Goal: Task Accomplishment & Management: Use online tool/utility

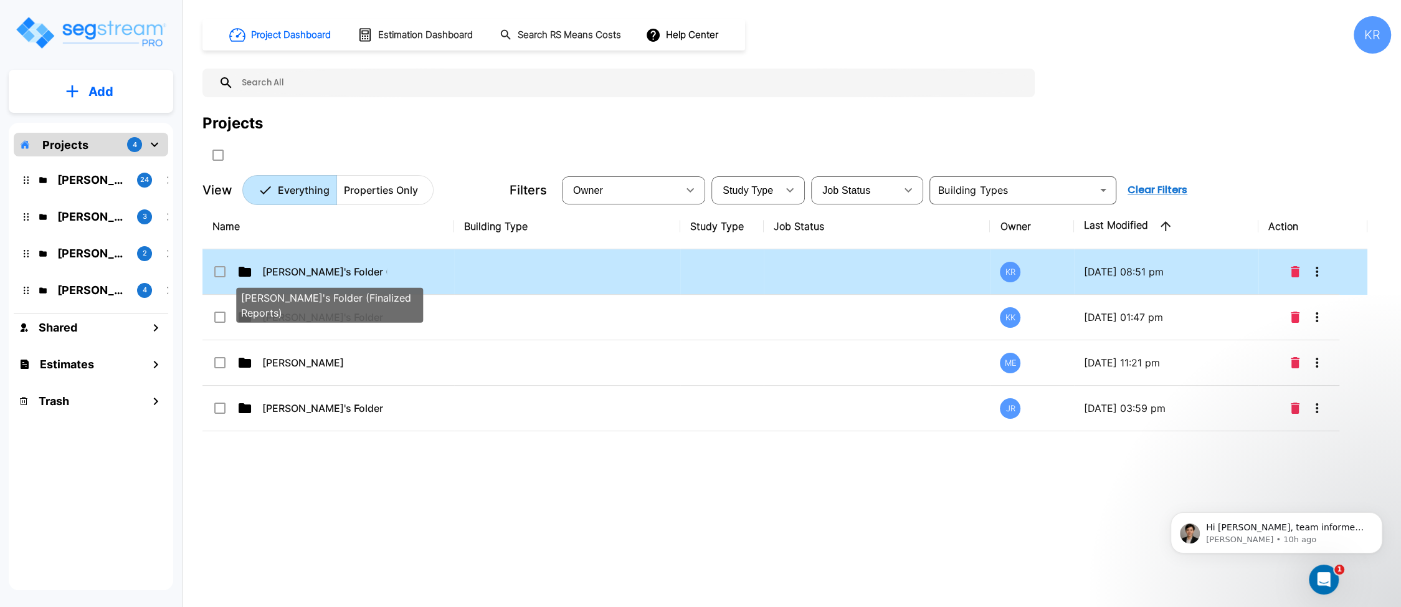
click at [375, 274] on p "[PERSON_NAME]'s Folder (Finalized Reports)" at bounding box center [324, 271] width 125 height 15
checkbox input "true"
click at [375, 274] on p "[PERSON_NAME]'s Folder (Finalized Reports)" at bounding box center [324, 271] width 125 height 15
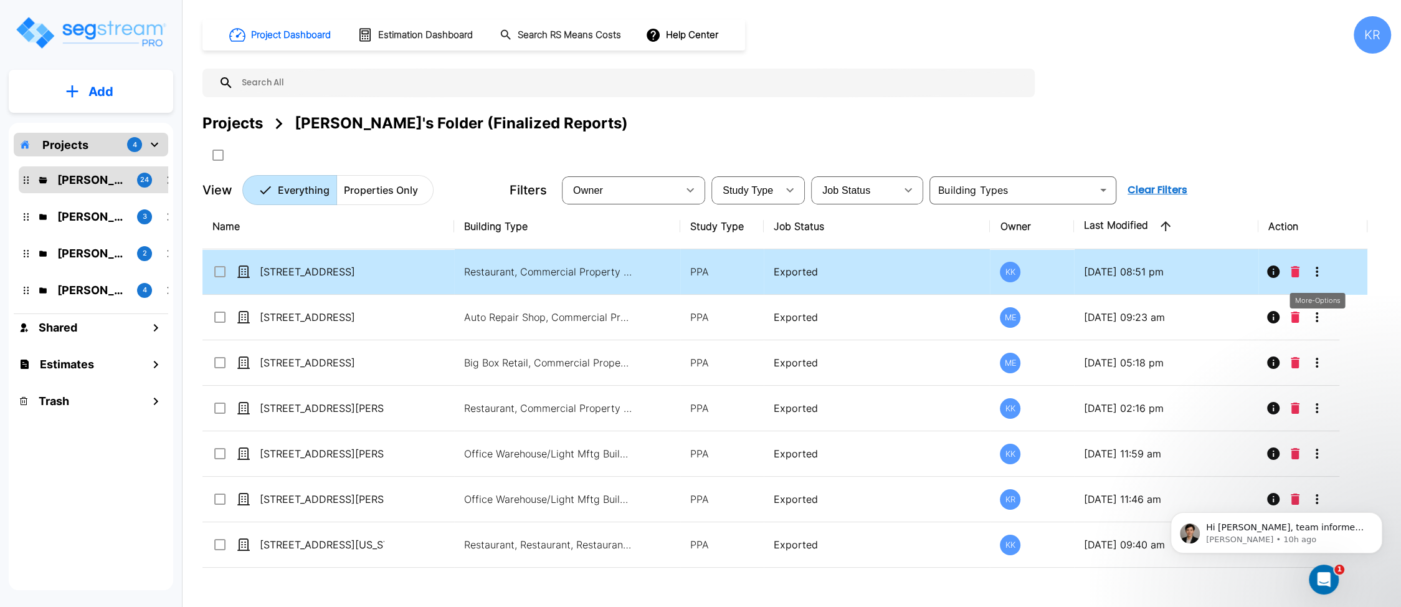
click at [843, 274] on icon "More-Options" at bounding box center [1317, 271] width 15 height 15
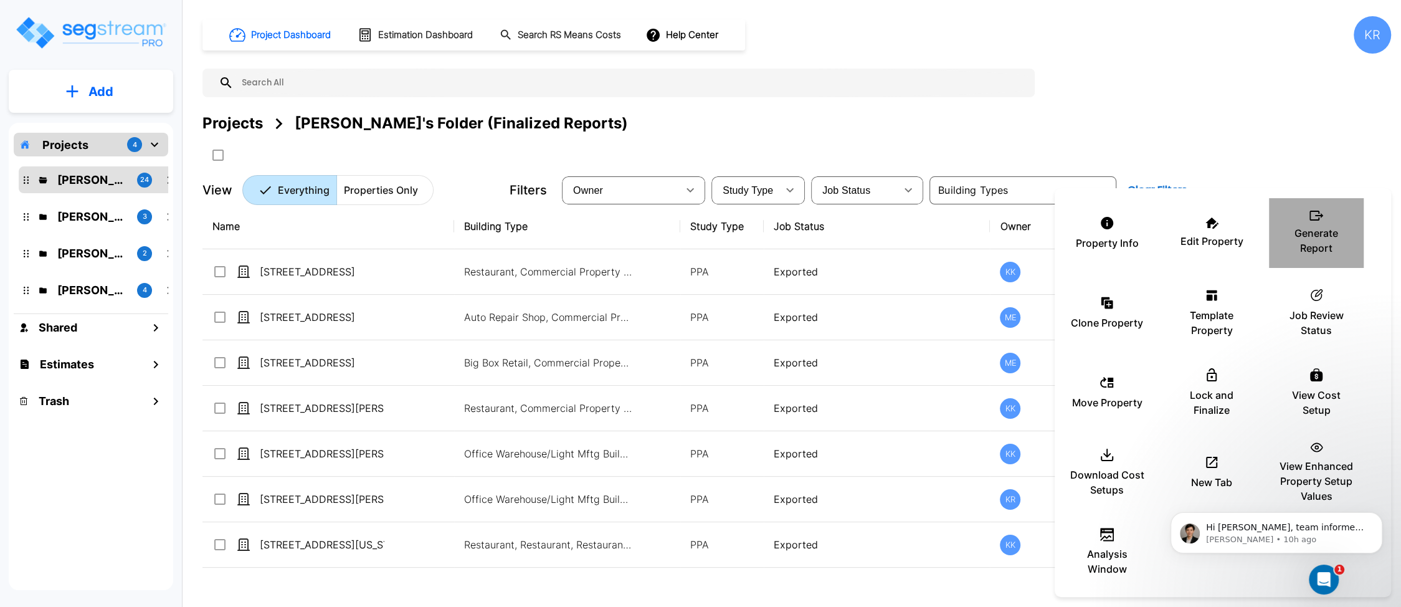
click at [843, 212] on div "Generate Report" at bounding box center [1316, 233] width 75 height 62
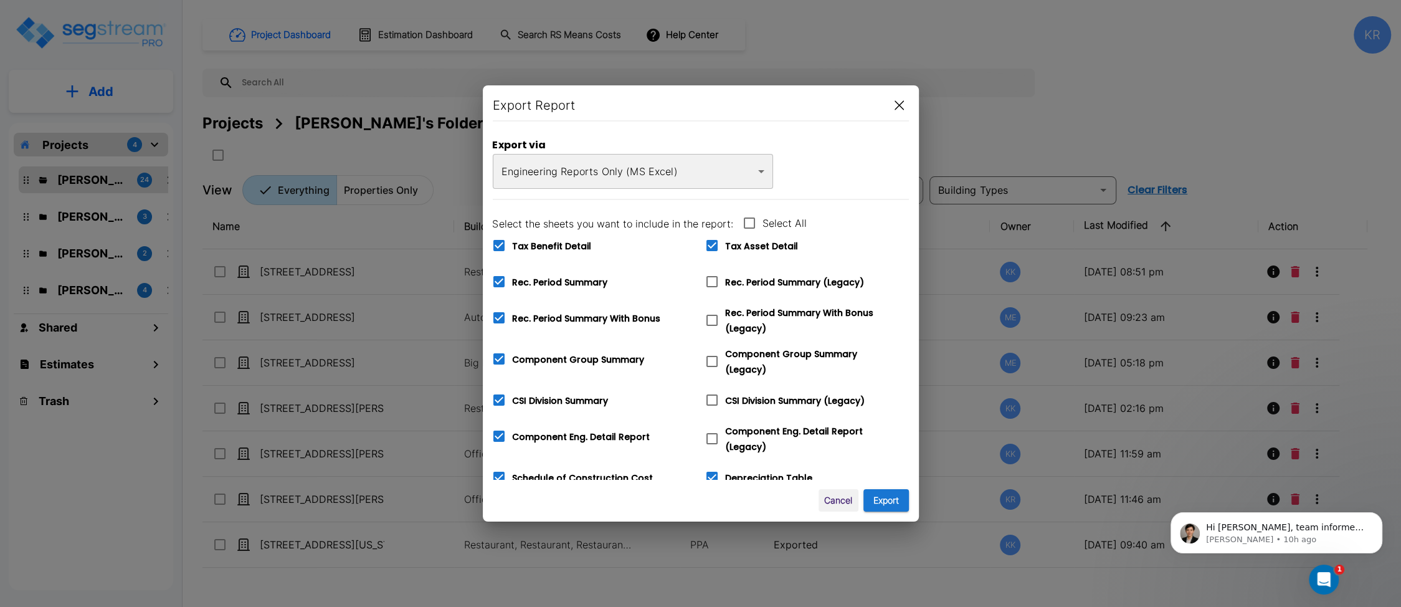
click at [750, 219] on icon at bounding box center [749, 223] width 15 height 15
click at [749, 219] on input "Select All" at bounding box center [743, 215] width 12 height 11
click at [750, 219] on icon at bounding box center [749, 223] width 15 height 15
click at [749, 219] on input "Select All" at bounding box center [743, 215] width 12 height 11
checkbox input "false"
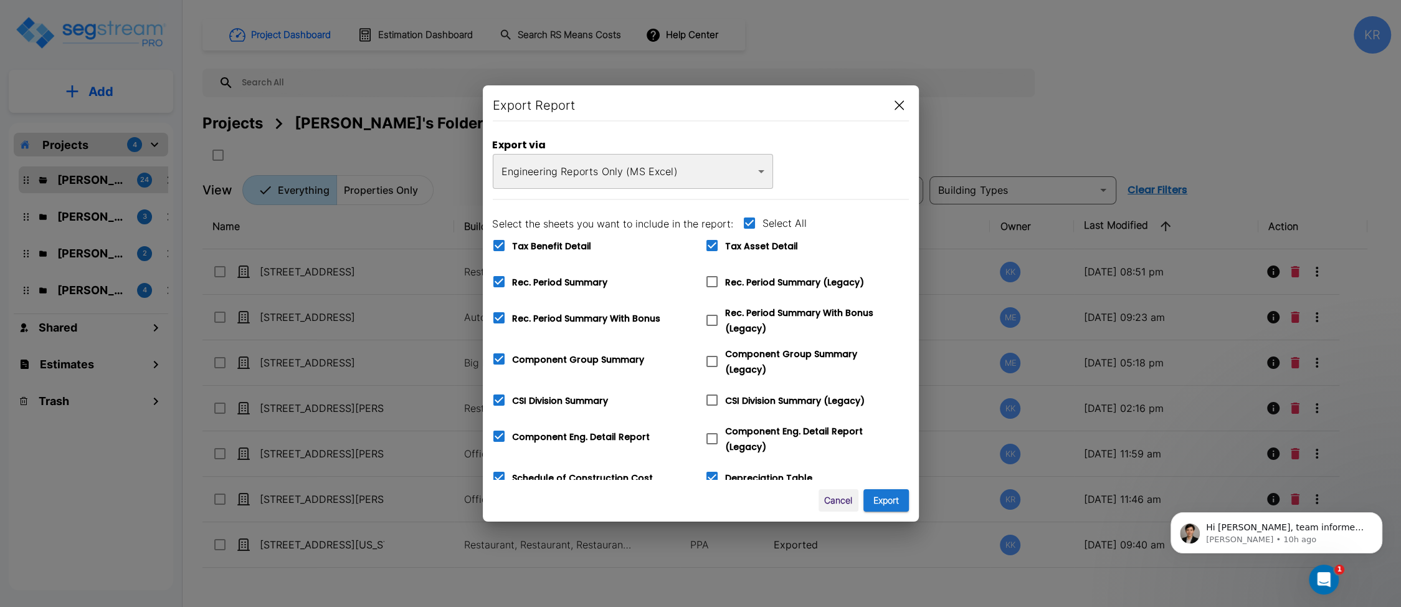
checkbox input "false"
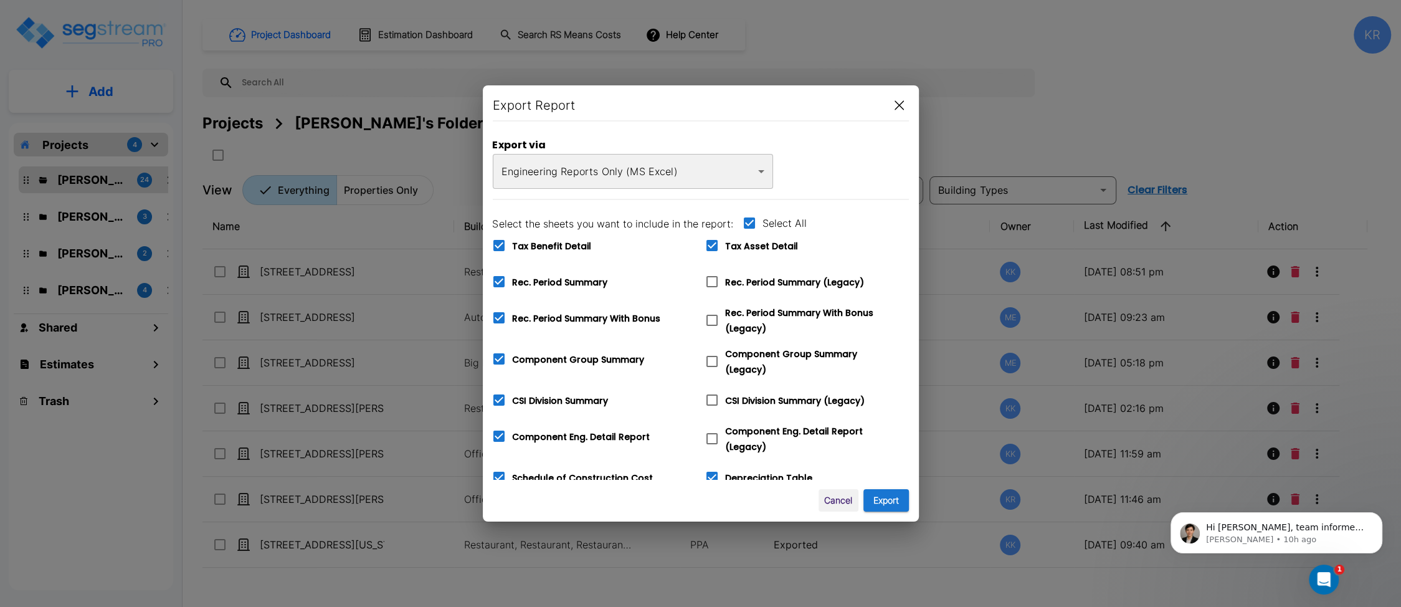
checkbox input "false"
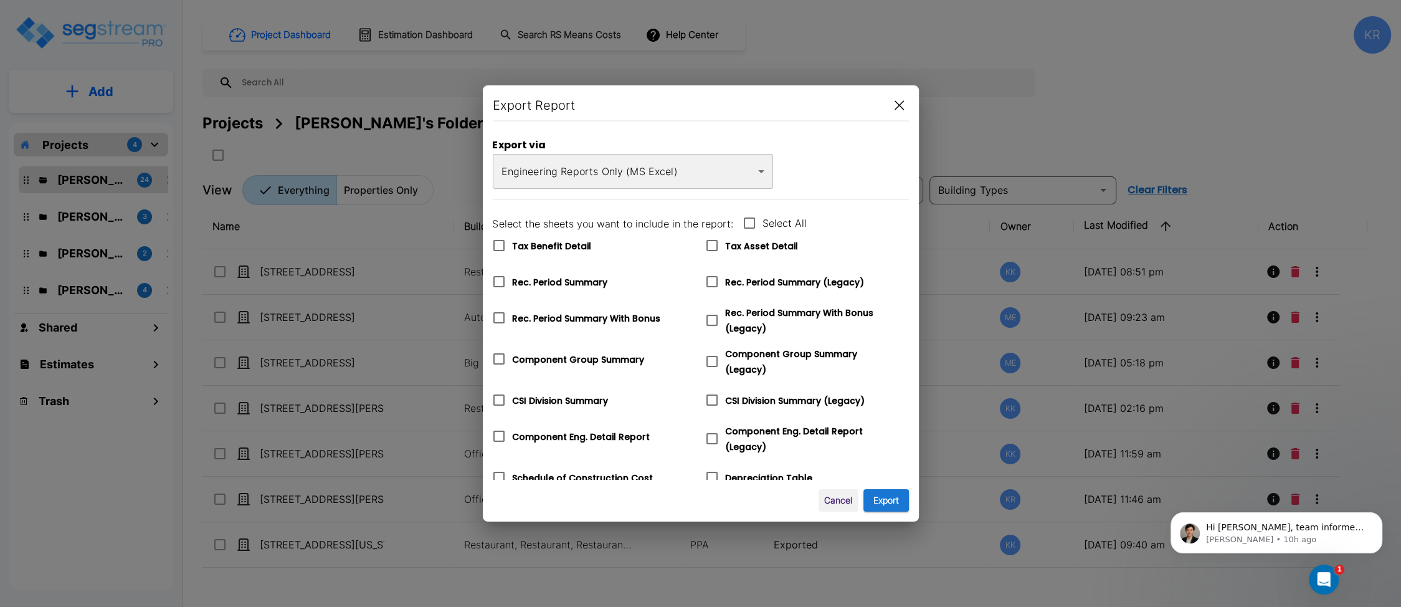
click at [750, 224] on icon at bounding box center [749, 223] width 15 height 15
click at [749, 221] on input "Select All" at bounding box center [743, 215] width 12 height 11
checkbox input "true"
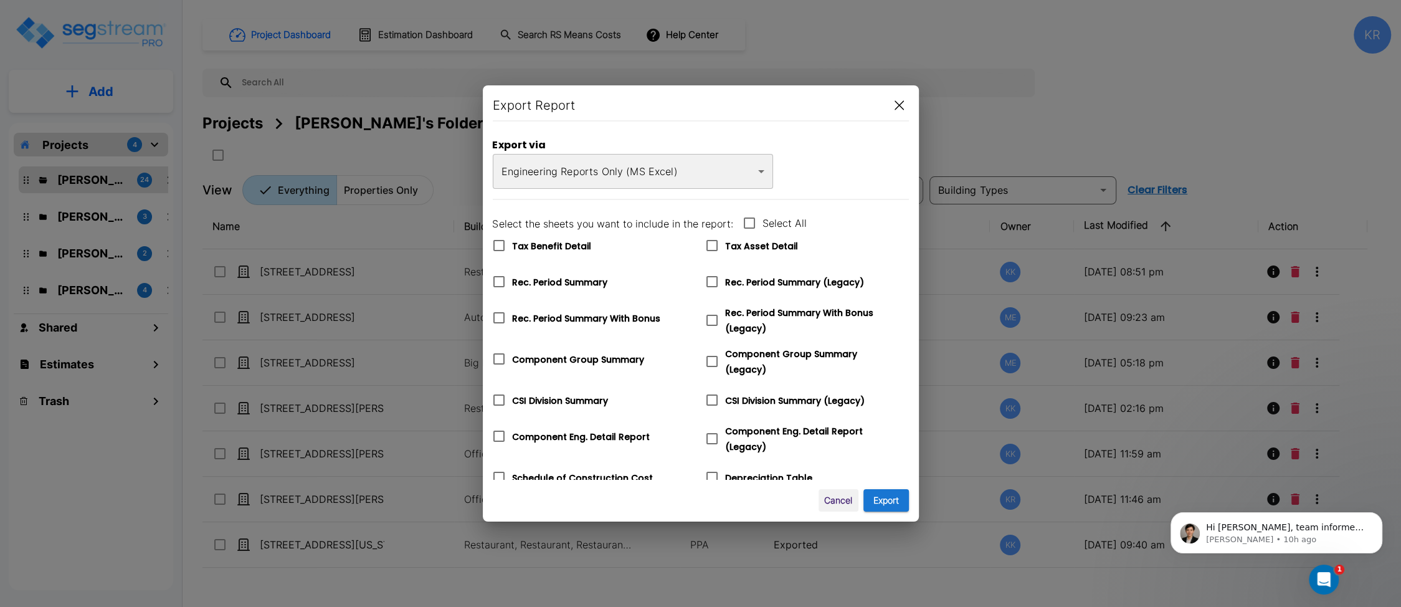
checkbox input "true"
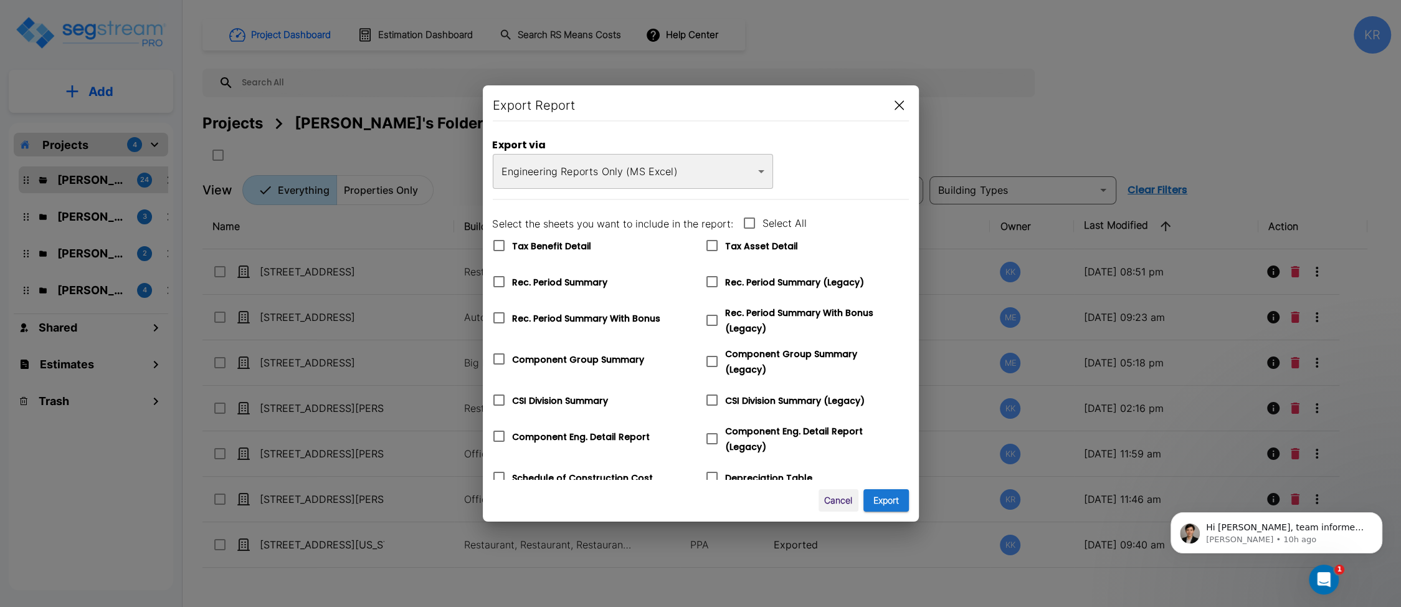
checkbox input "true"
click at [843, 499] on button "Export" at bounding box center [886, 500] width 45 height 23
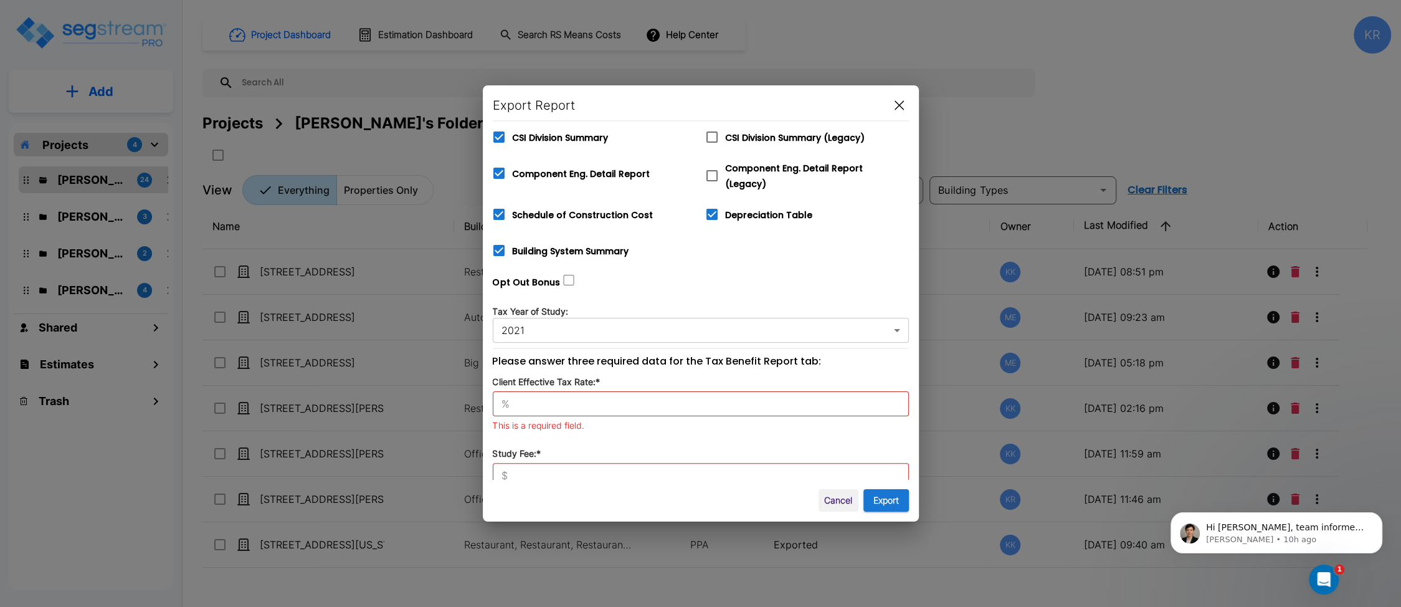
scroll to position [351, 0]
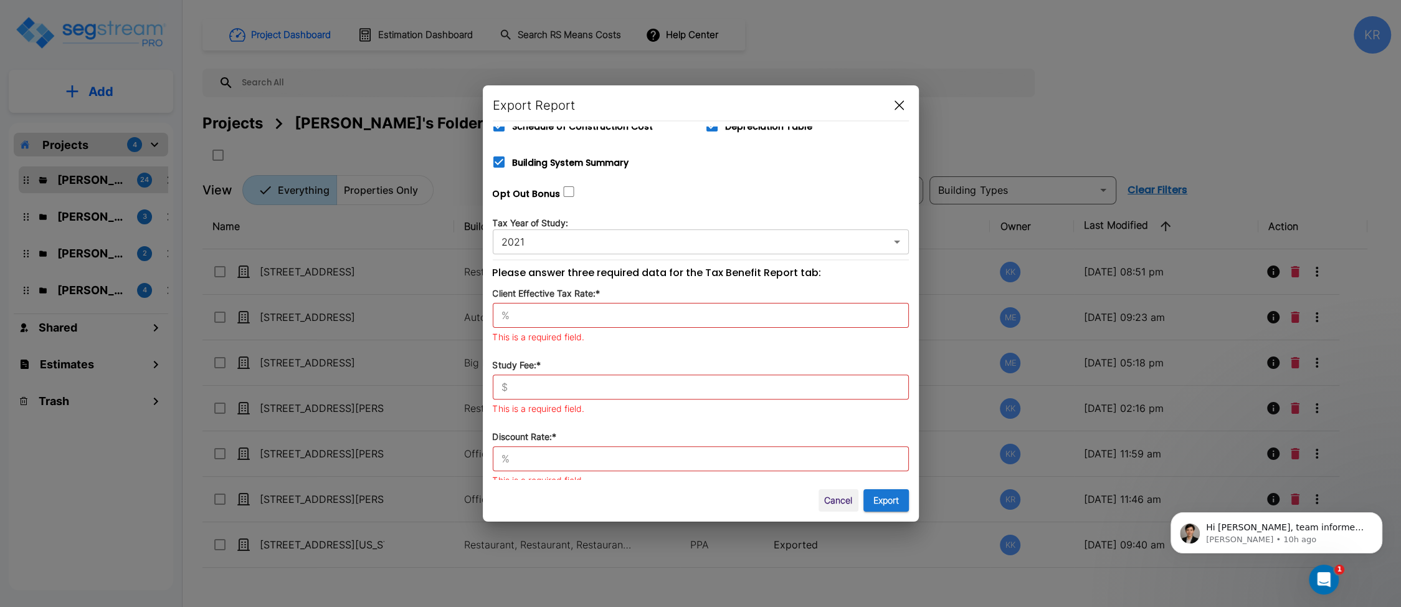
click at [543, 309] on input "text" at bounding box center [712, 315] width 394 height 12
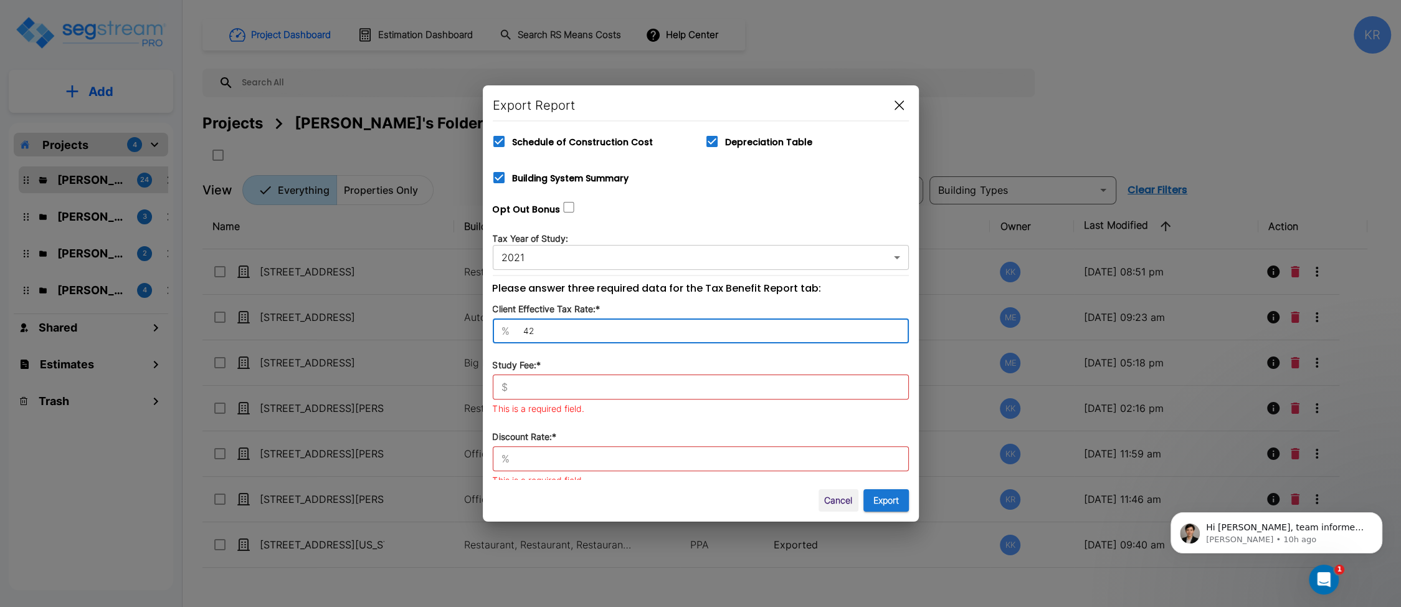
type input "42"
click at [542, 386] on div "$ ​" at bounding box center [701, 387] width 416 height 25
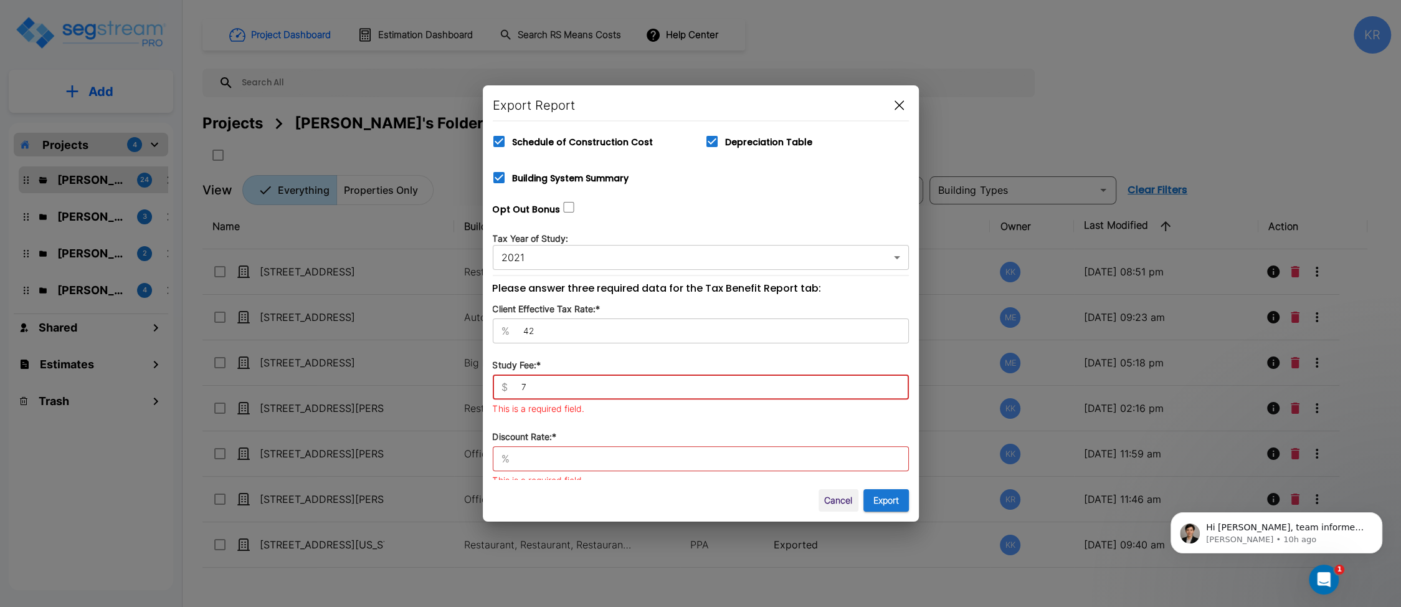
scroll to position [320, 0]
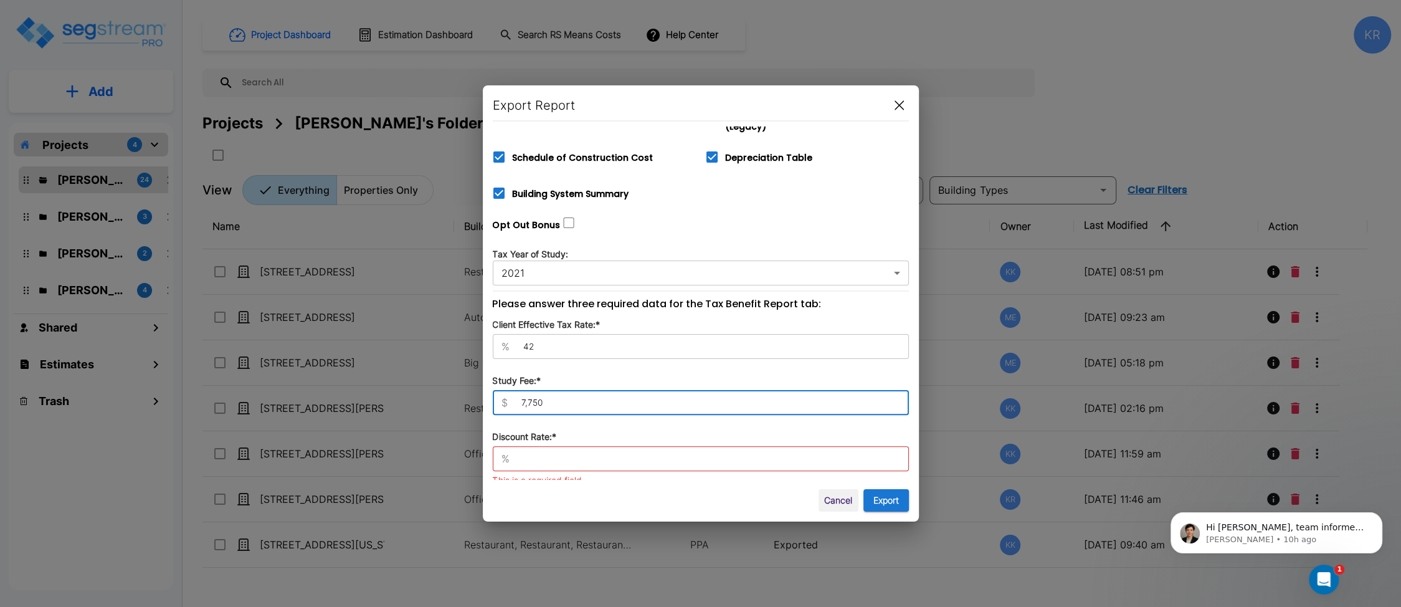
type input "7,750"
click at [526, 455] on input "text" at bounding box center [712, 458] width 394 height 12
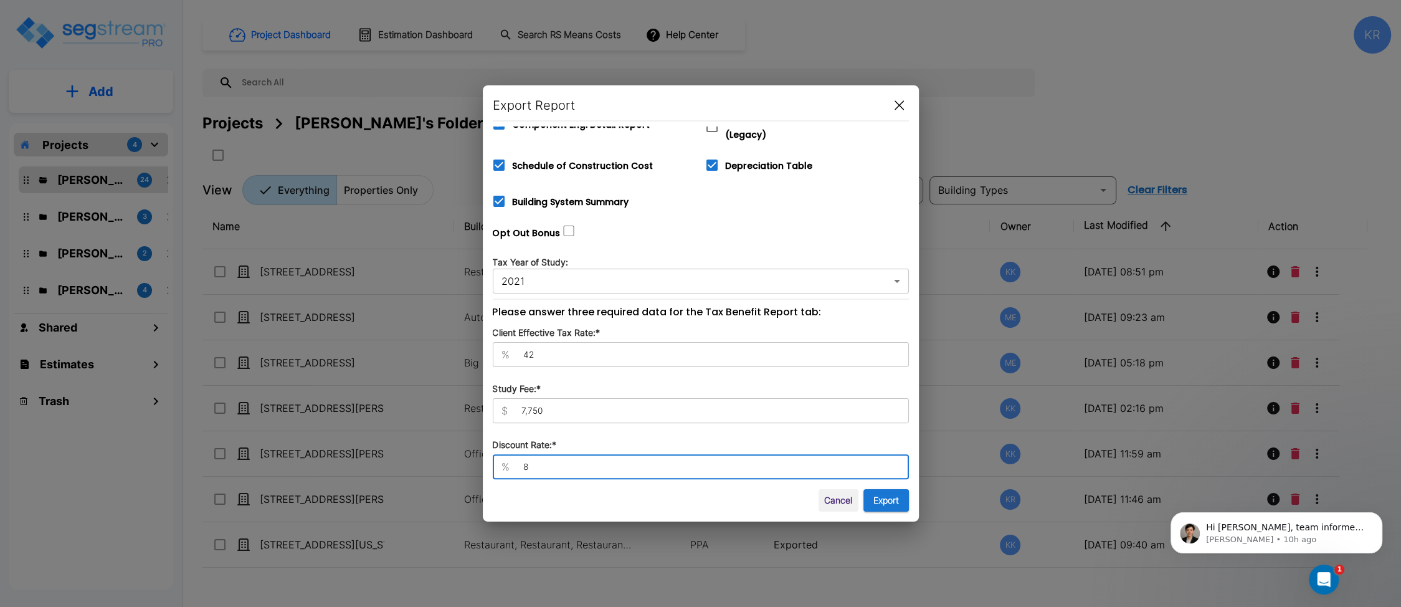
scroll to position [305, 0]
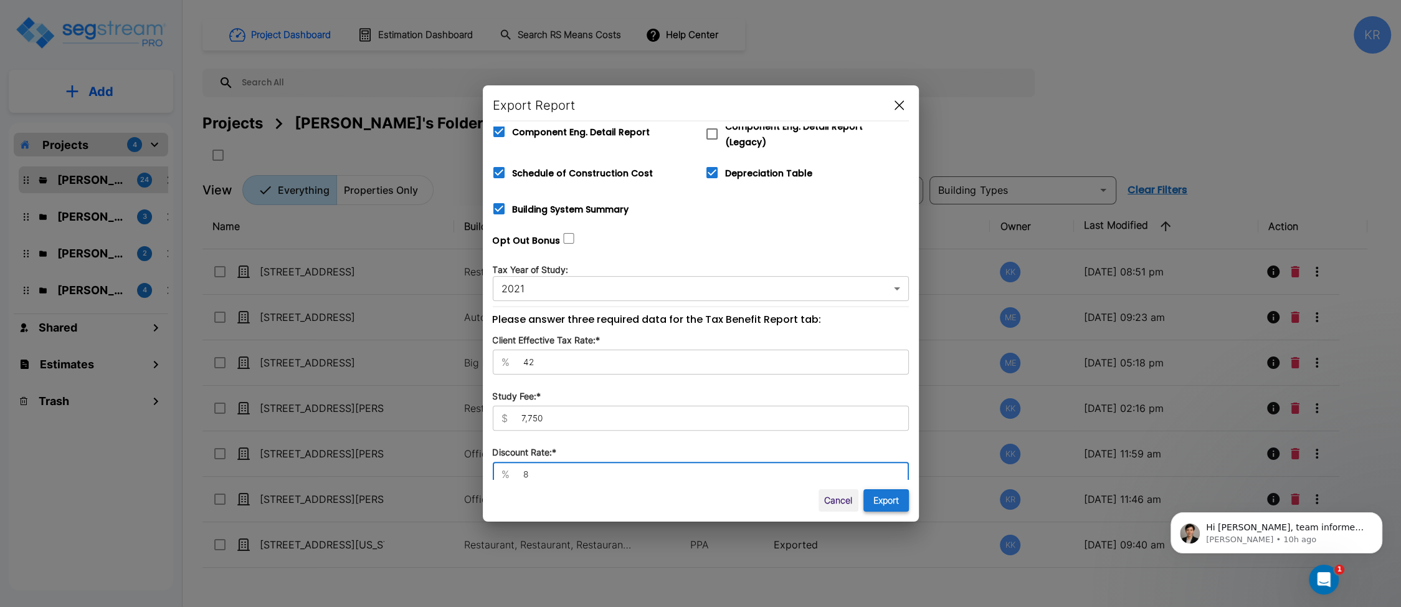
type input "8"
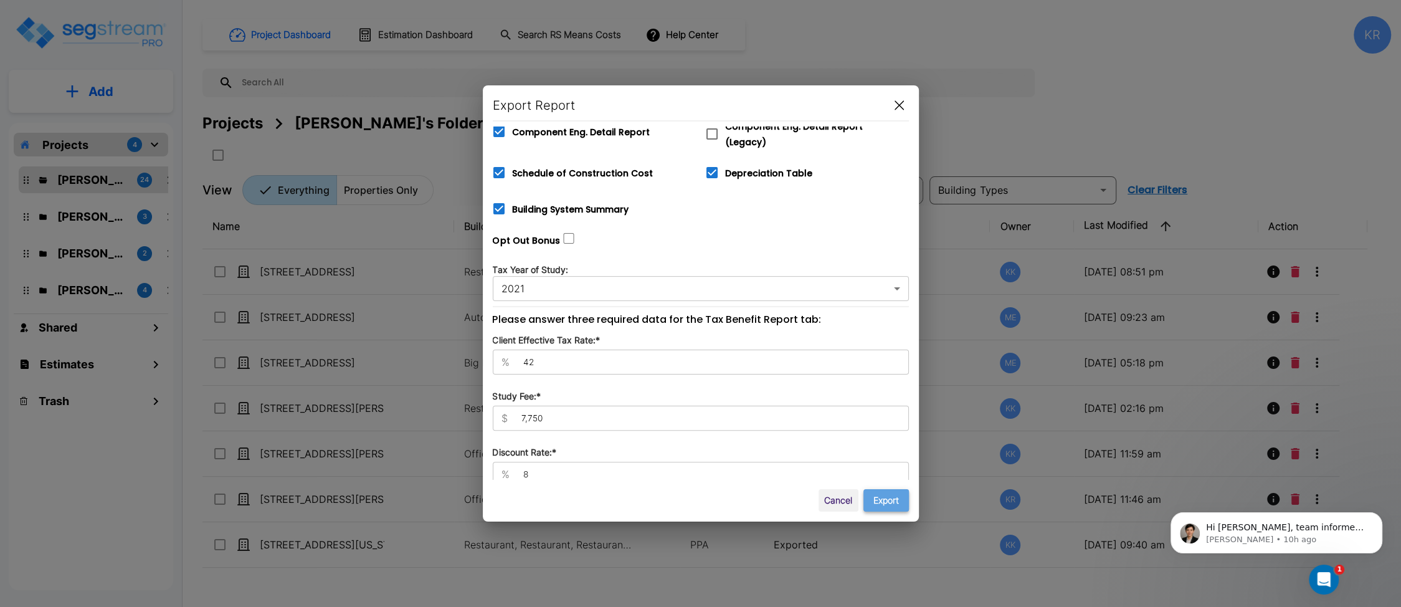
click at [843, 500] on button "Export" at bounding box center [886, 500] width 45 height 23
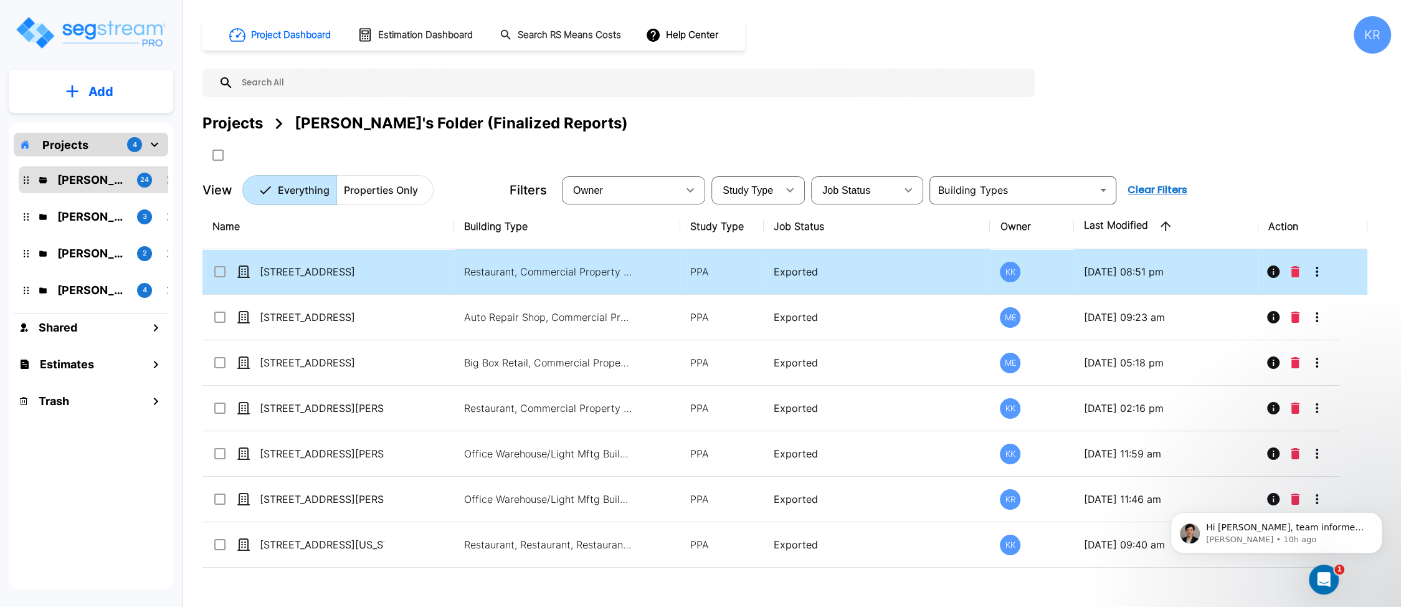
click at [843, 269] on icon "More-Options" at bounding box center [1317, 271] width 15 height 15
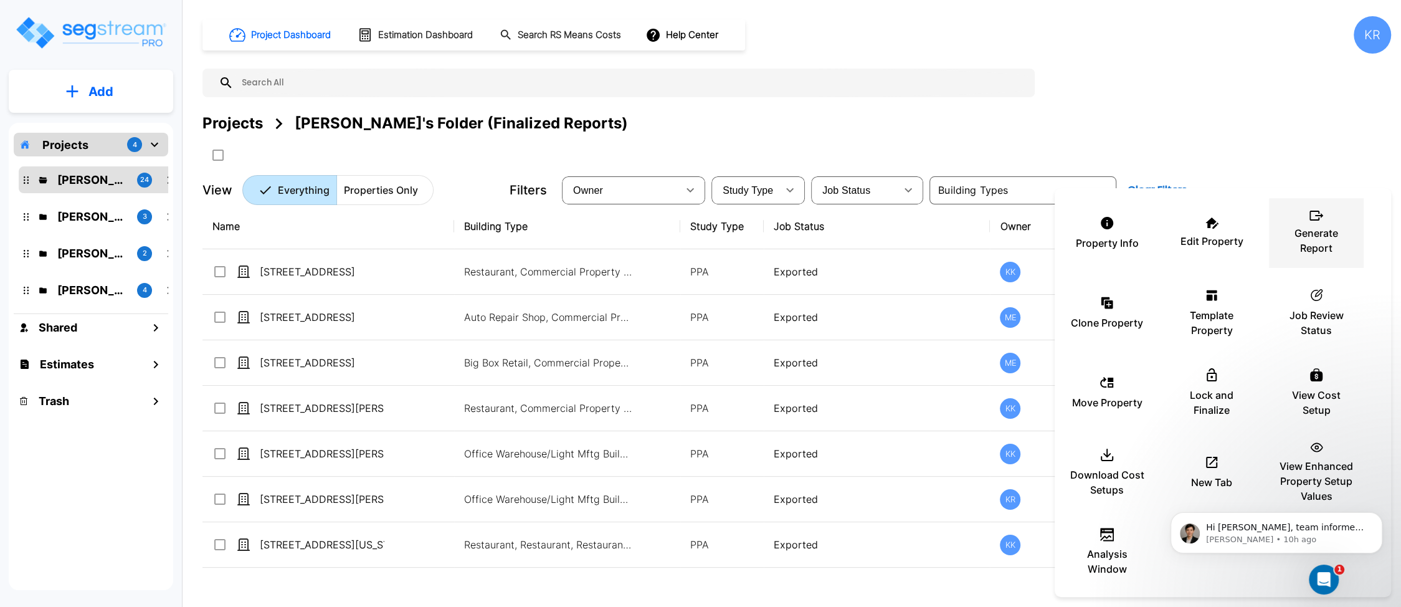
click at [843, 236] on p "Generate Report" at bounding box center [1316, 241] width 75 height 30
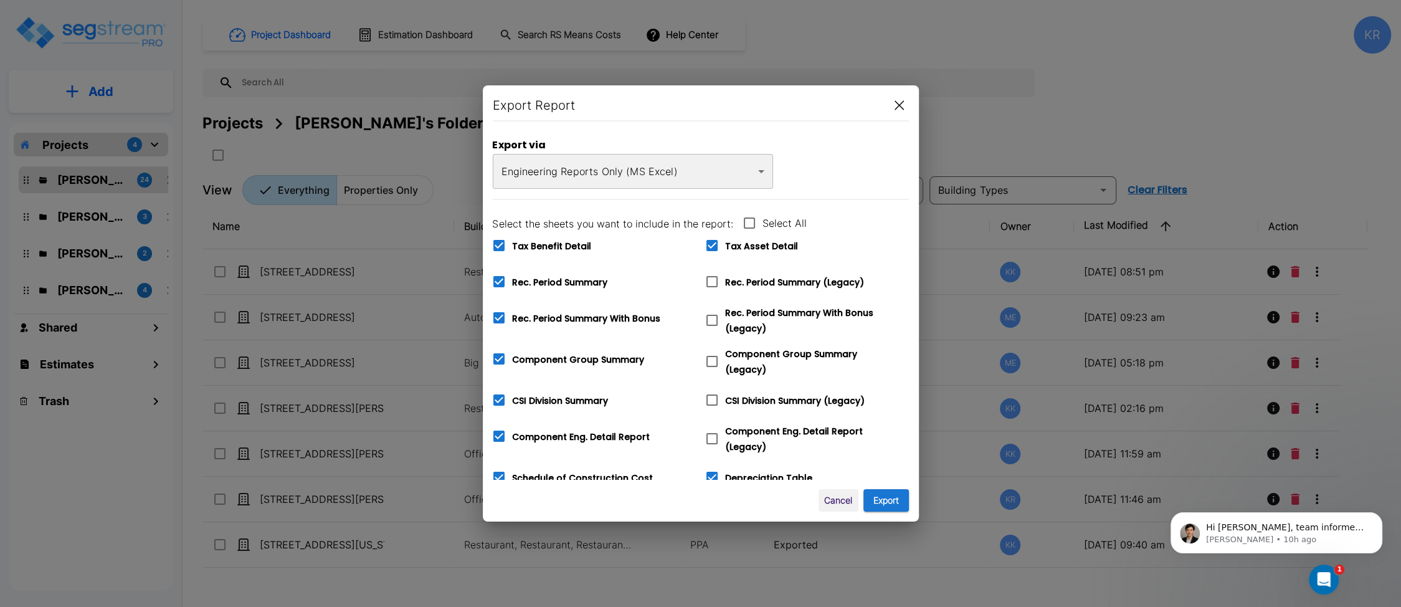
drag, startPoint x: 714, startPoint y: 277, endPoint x: 723, endPoint y: 318, distance: 41.6
click at [714, 278] on icon at bounding box center [712, 281] width 15 height 15
click at [712, 278] on input "Rec. Period Summary (Legacy)" at bounding box center [705, 274] width 12 height 11
checkbox input "true"
checkbox input "false"
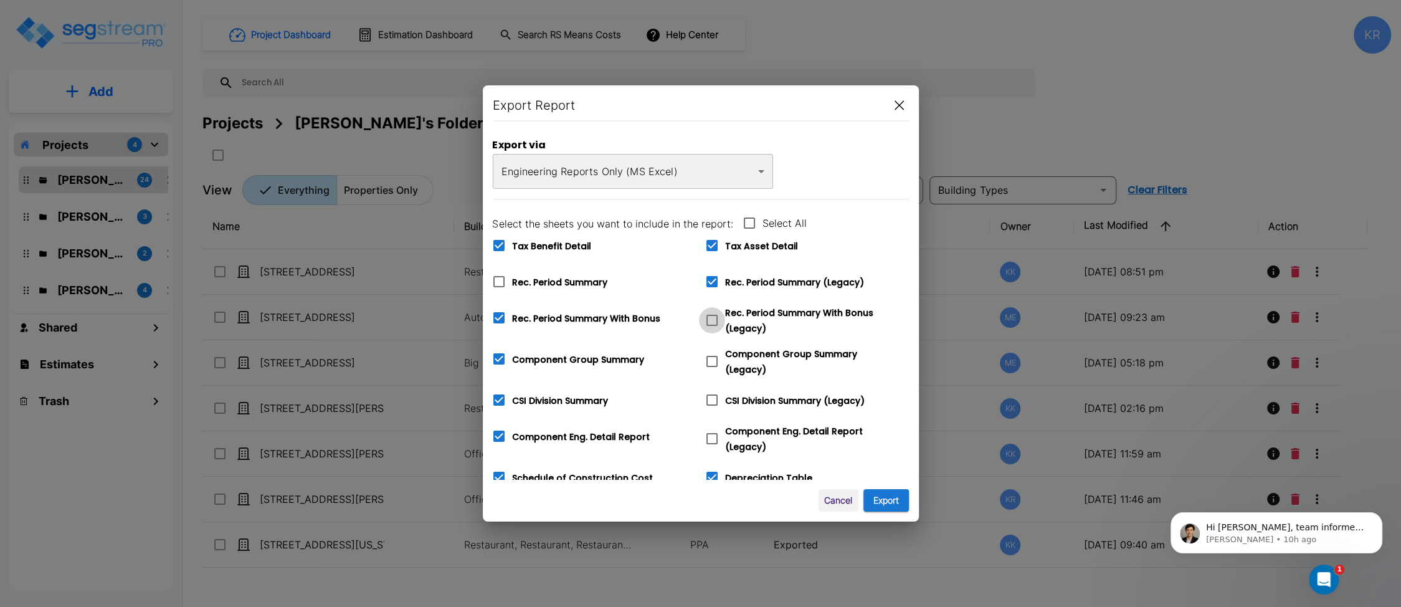
click at [714, 320] on icon at bounding box center [712, 320] width 15 height 15
click at [712, 318] on input "Rec. Period Summary With Bonus (Legacy)" at bounding box center [705, 312] width 12 height 11
checkbox input "true"
checkbox input "false"
click at [714, 363] on icon at bounding box center [712, 361] width 11 height 11
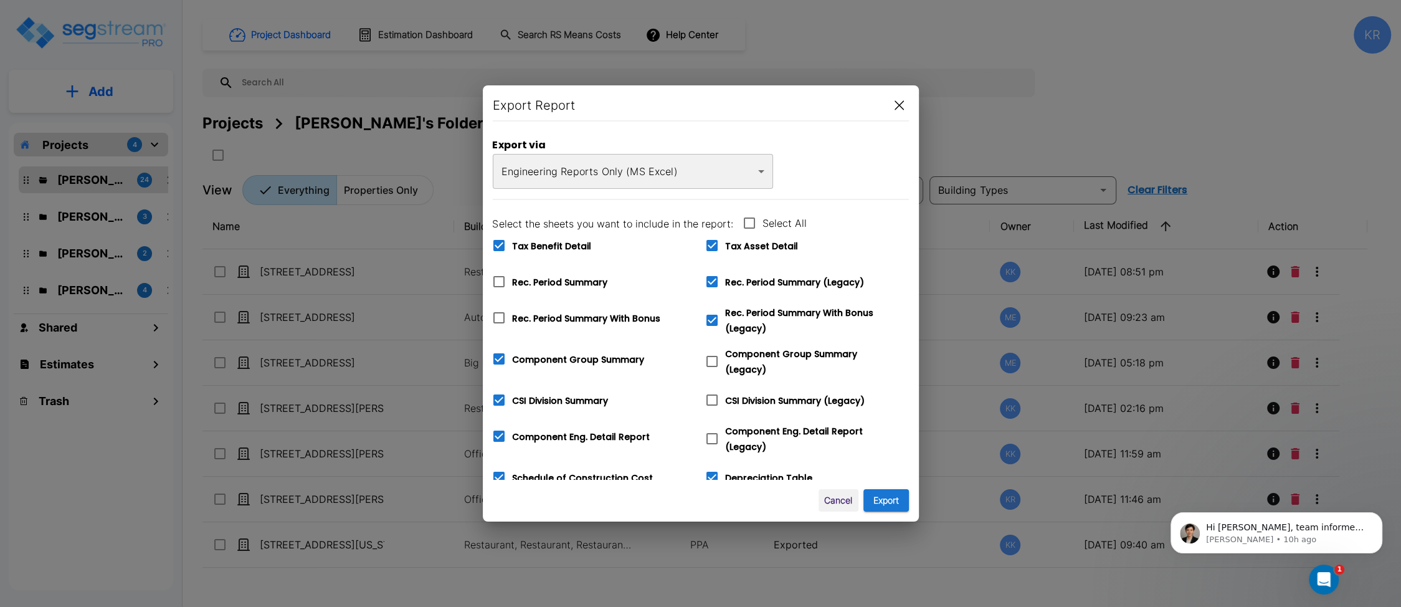
click at [712, 359] on input "Component Group Summary (Legacy)" at bounding box center [705, 353] width 12 height 11
checkbox input "true"
checkbox input "false"
click at [712, 387] on span at bounding box center [712, 400] width 26 height 26
click at [712, 387] on input "CSI Division Summary (Legacy)" at bounding box center [705, 392] width 12 height 11
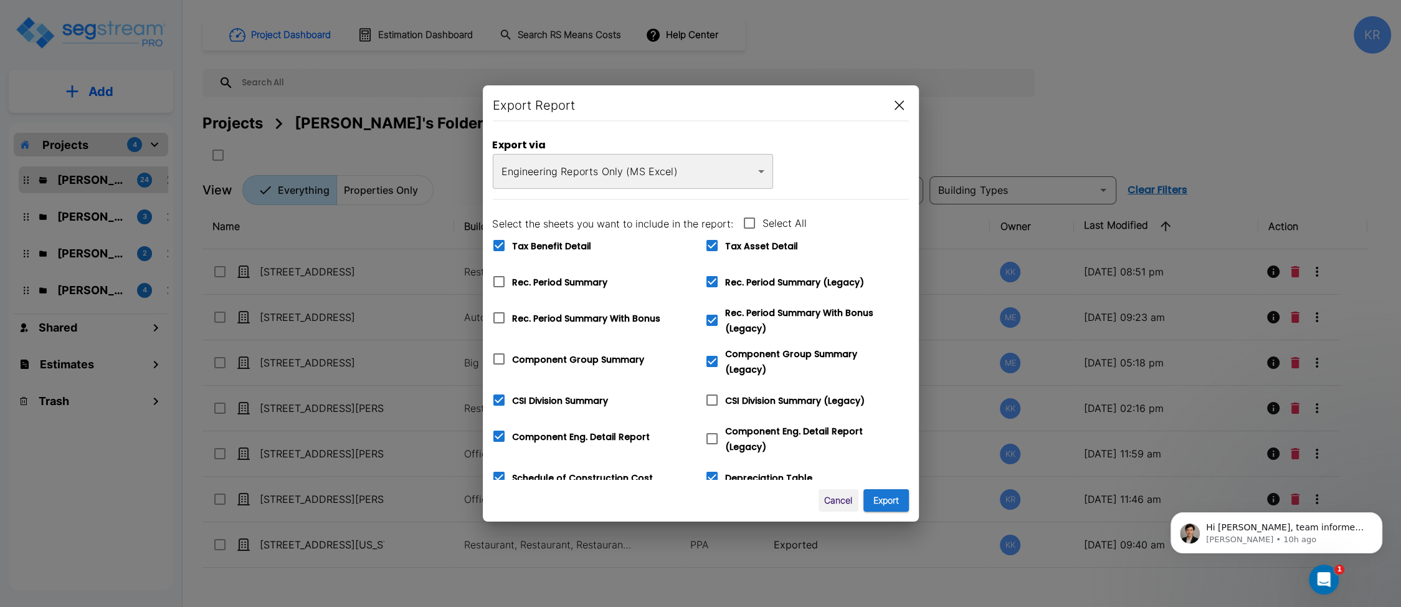
checkbox input "true"
checkbox input "false"
checkbox input "true"
checkbox input "false"
checkbox input "true"
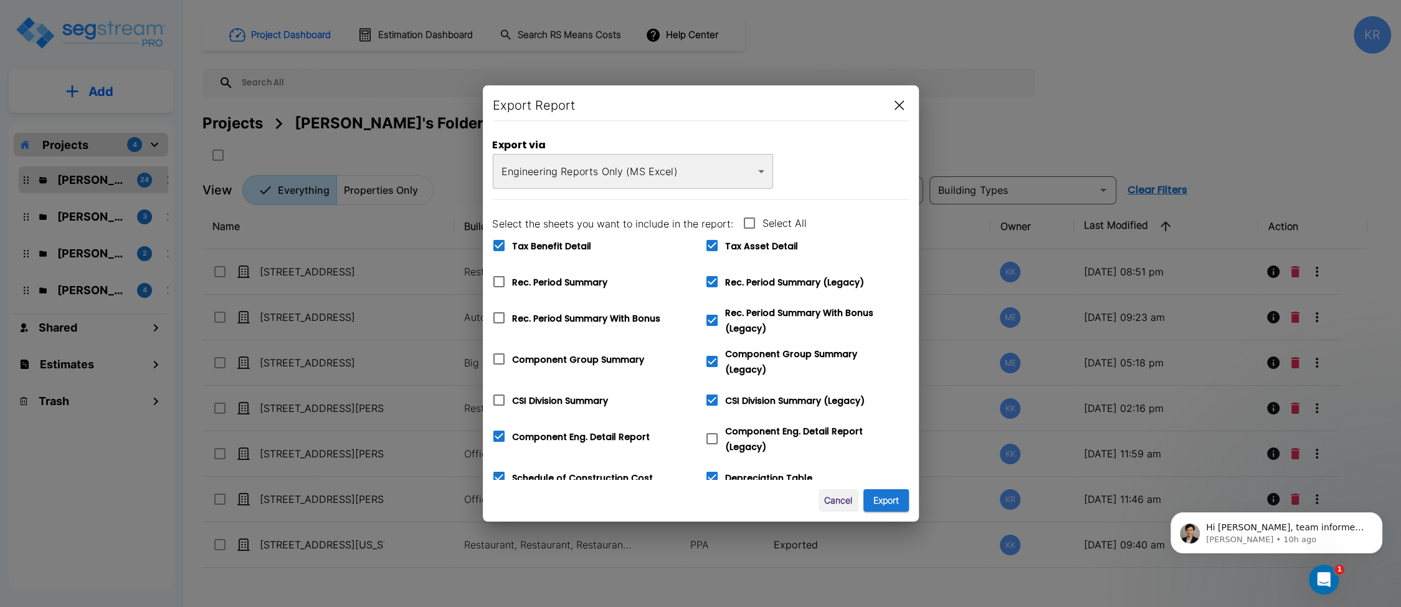
checkbox input "false"
checkbox input "true"
checkbox input "false"
checkbox input "true"
checkbox input "false"
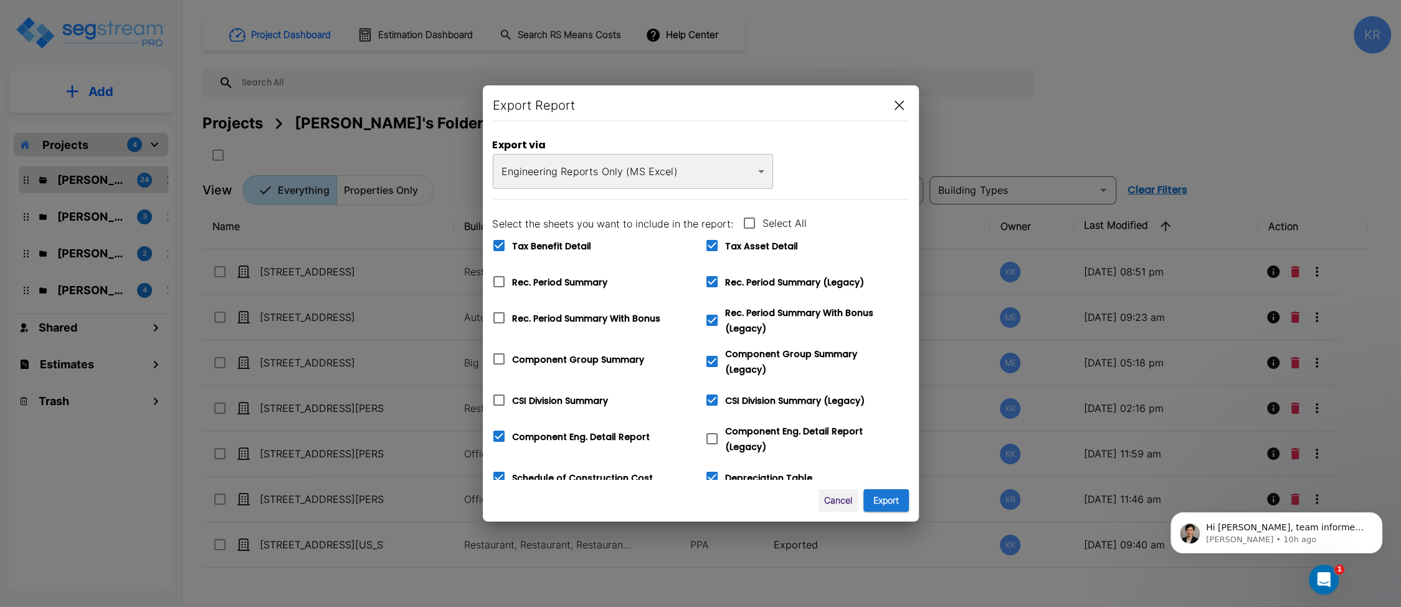
type input "42"
type input "7,750"
type input "8"
click at [713, 431] on icon at bounding box center [712, 438] width 15 height 15
click at [712, 430] on input "Component Eng. Detail Report (Legacy)" at bounding box center [705, 431] width 12 height 11
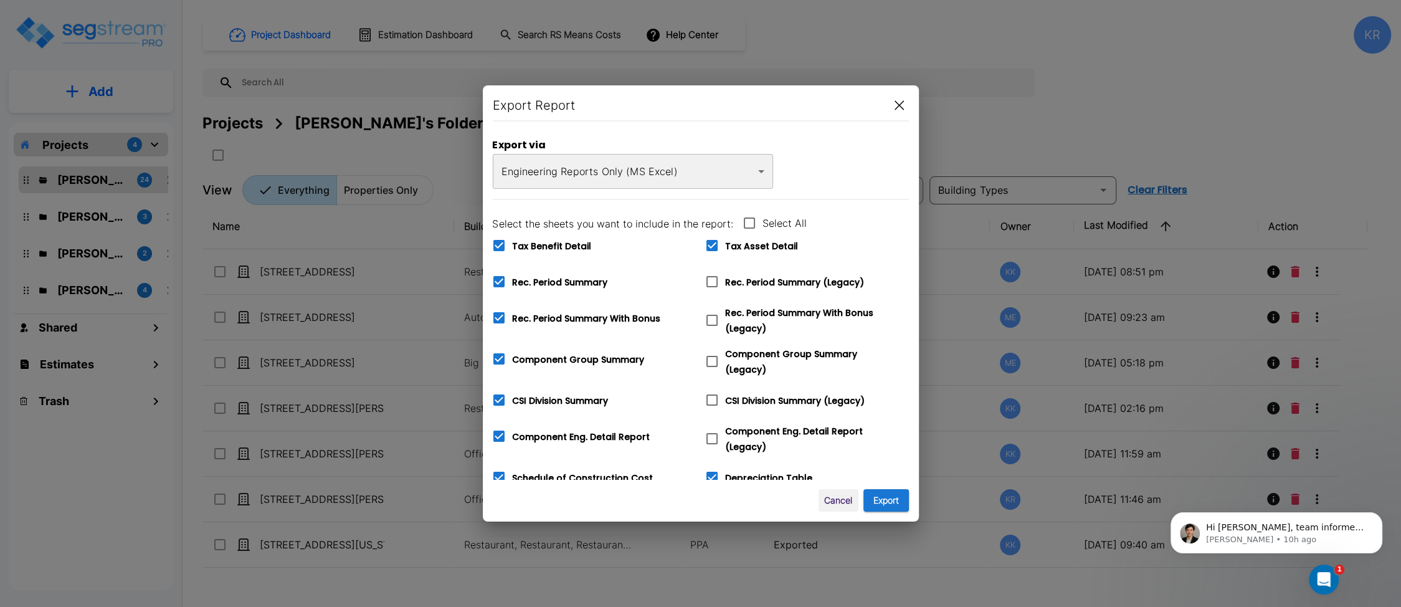
checkbox input "true"
checkbox input "false"
click at [712, 393] on icon at bounding box center [712, 400] width 15 height 15
click at [712, 391] on input "CSI Division Summary (Legacy)" at bounding box center [705, 392] width 12 height 11
checkbox input "true"
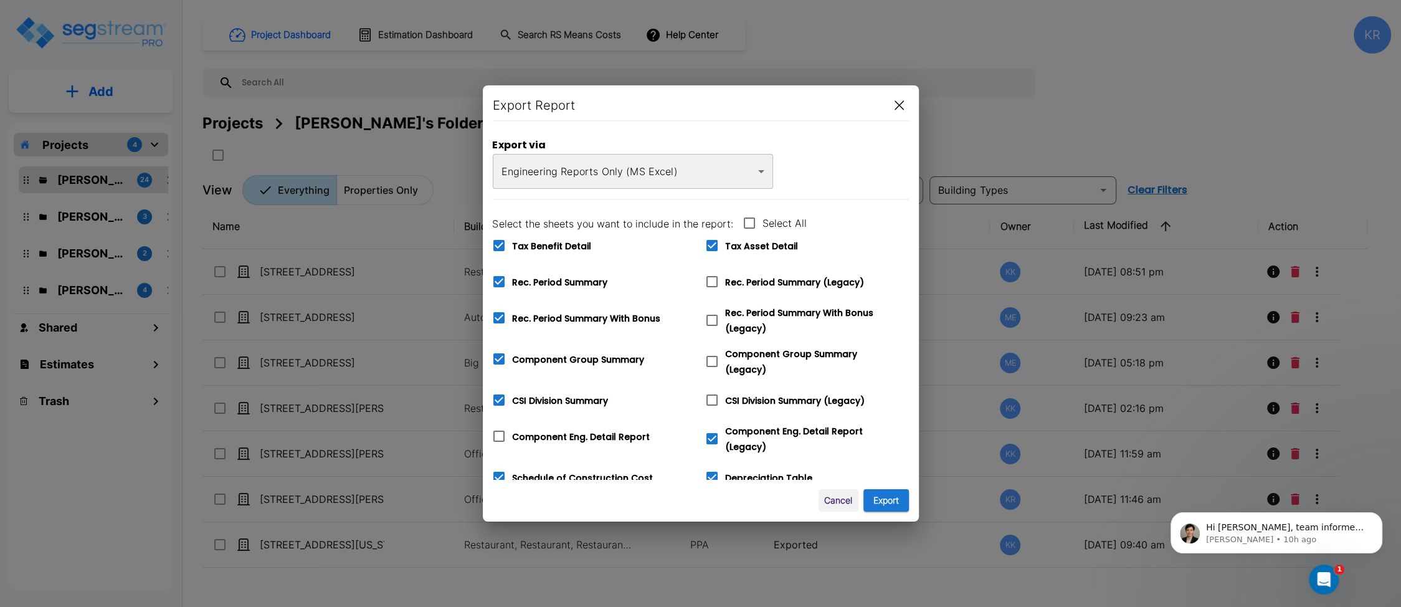
checkbox input "false"
click at [712, 359] on icon at bounding box center [712, 361] width 15 height 15
click at [712, 359] on input "Component Group Summary (Legacy)" at bounding box center [705, 353] width 12 height 11
checkbox input "true"
checkbox input "false"
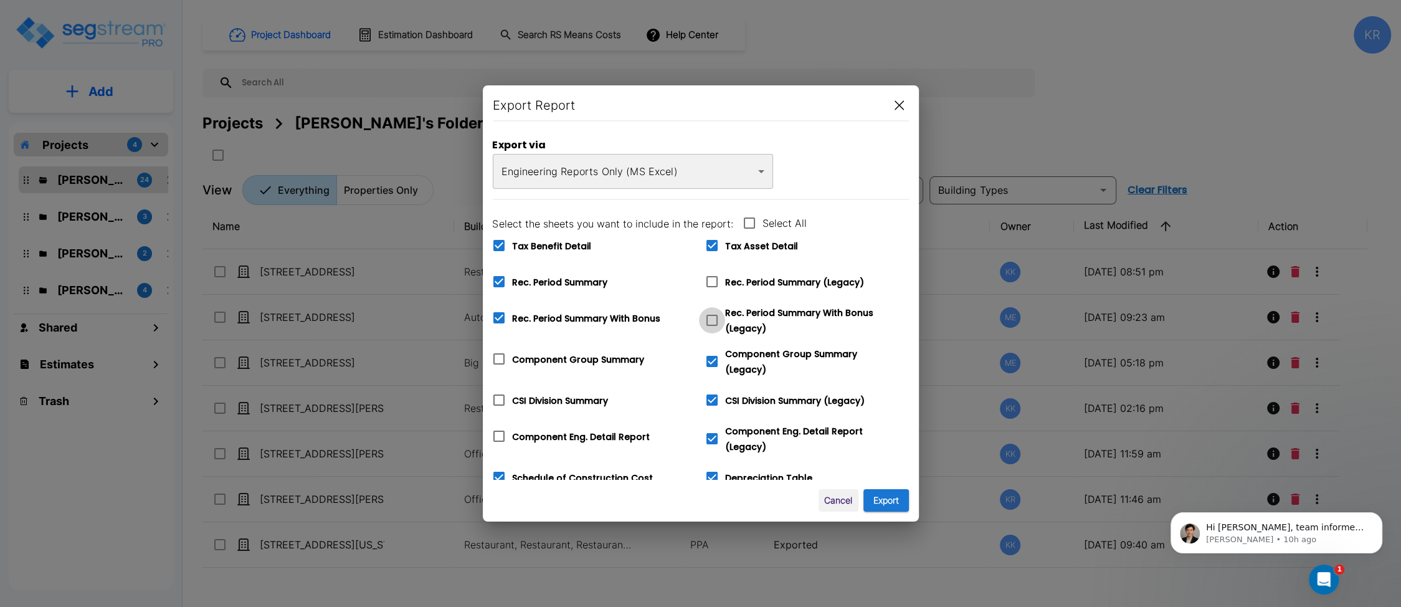
click at [710, 320] on icon at bounding box center [712, 320] width 15 height 15
click at [710, 318] on input "Rec. Period Summary With Bonus (Legacy)" at bounding box center [705, 312] width 12 height 11
checkbox input "true"
checkbox input "false"
click at [712, 282] on icon at bounding box center [712, 281] width 15 height 15
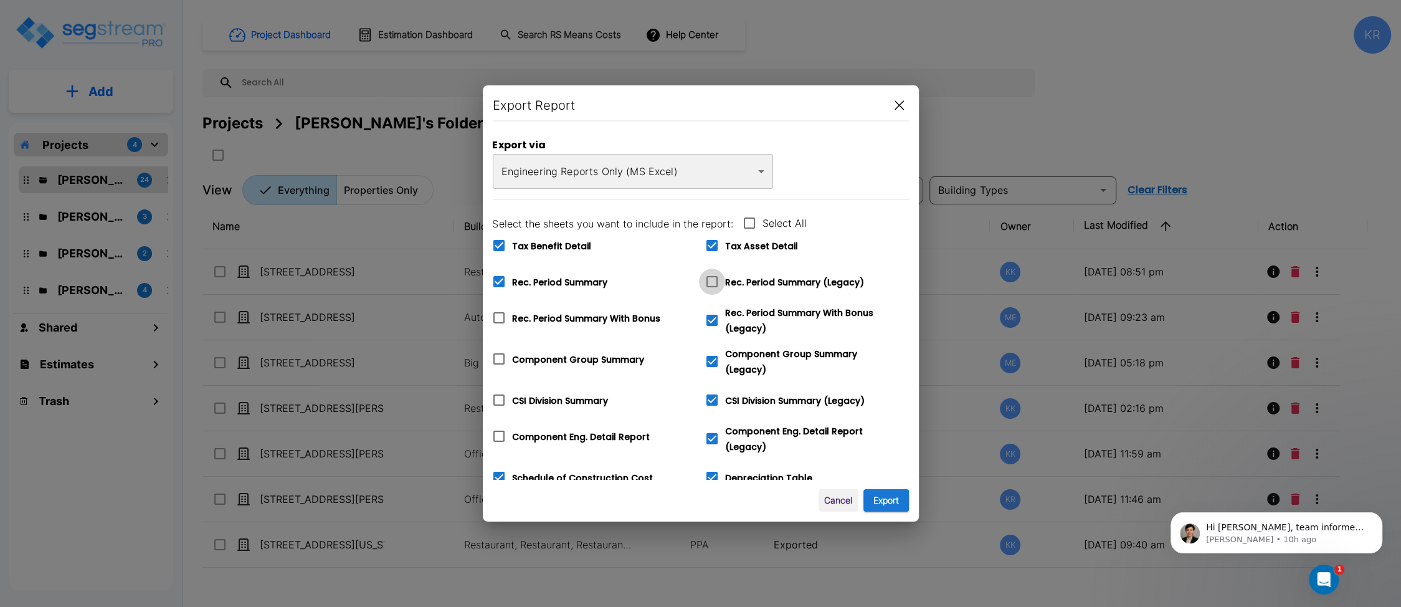
click at [712, 279] on input "Rec. Period Summary (Legacy)" at bounding box center [705, 274] width 12 height 11
checkbox input "true"
checkbox input "false"
click at [712, 248] on icon at bounding box center [712, 245] width 11 height 11
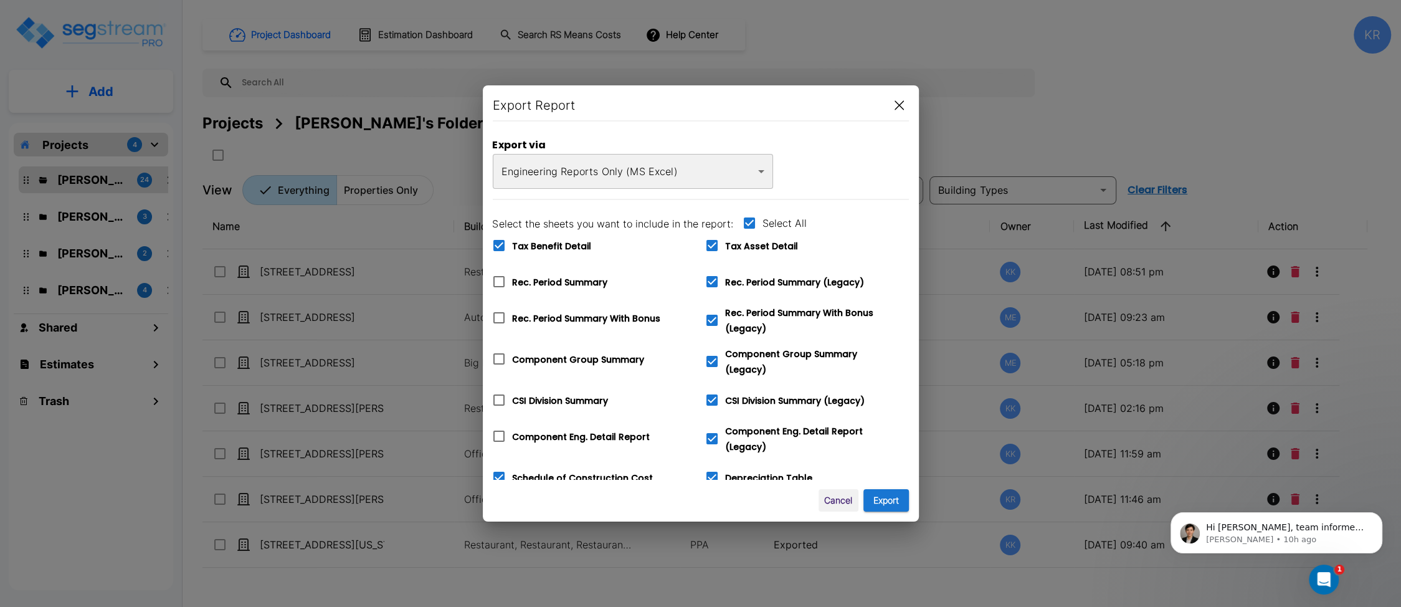
click at [712, 243] on input "Tax Asset Detail" at bounding box center [705, 237] width 12 height 11
checkbox input "false"
click at [498, 241] on icon at bounding box center [499, 245] width 11 height 11
click at [498, 241] on input "Tax Benefit Detail" at bounding box center [492, 237] width 12 height 11
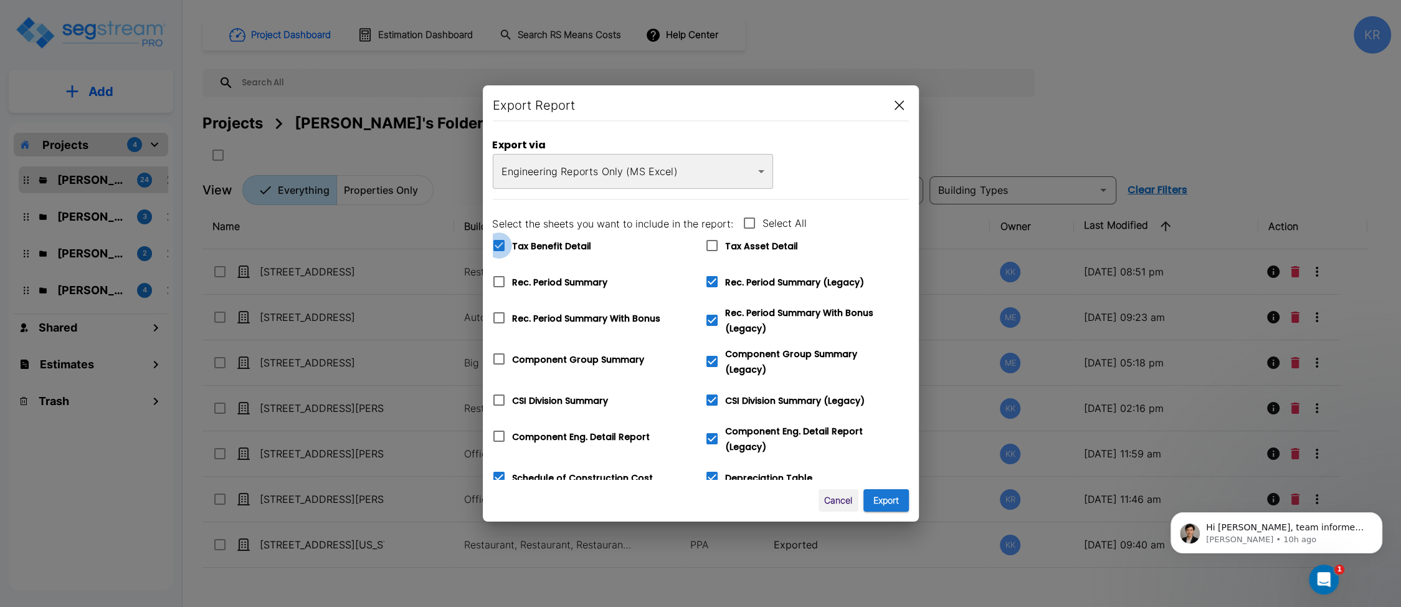
checkbox input "false"
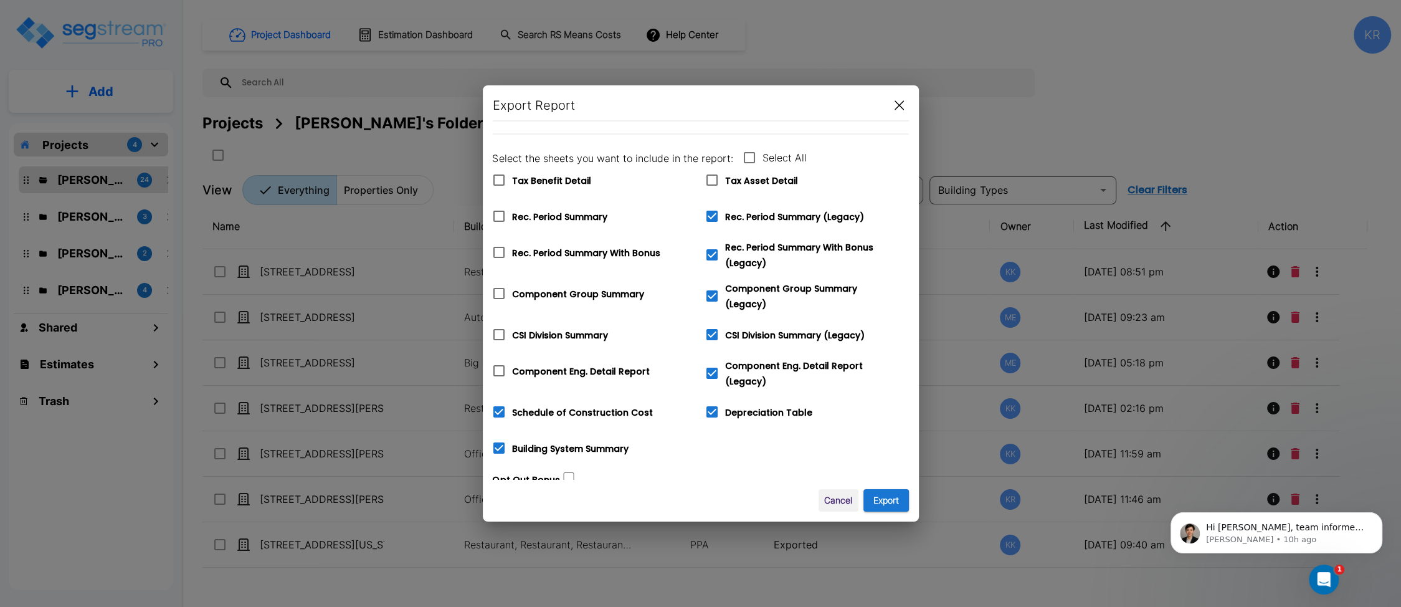
scroll to position [67, 0]
click at [497, 405] on icon at bounding box center [499, 410] width 11 height 11
click at [497, 401] on input "Schedule of Construction Cost" at bounding box center [492, 403] width 12 height 11
checkbox input "false"
click at [843, 503] on button "Export" at bounding box center [886, 500] width 45 height 23
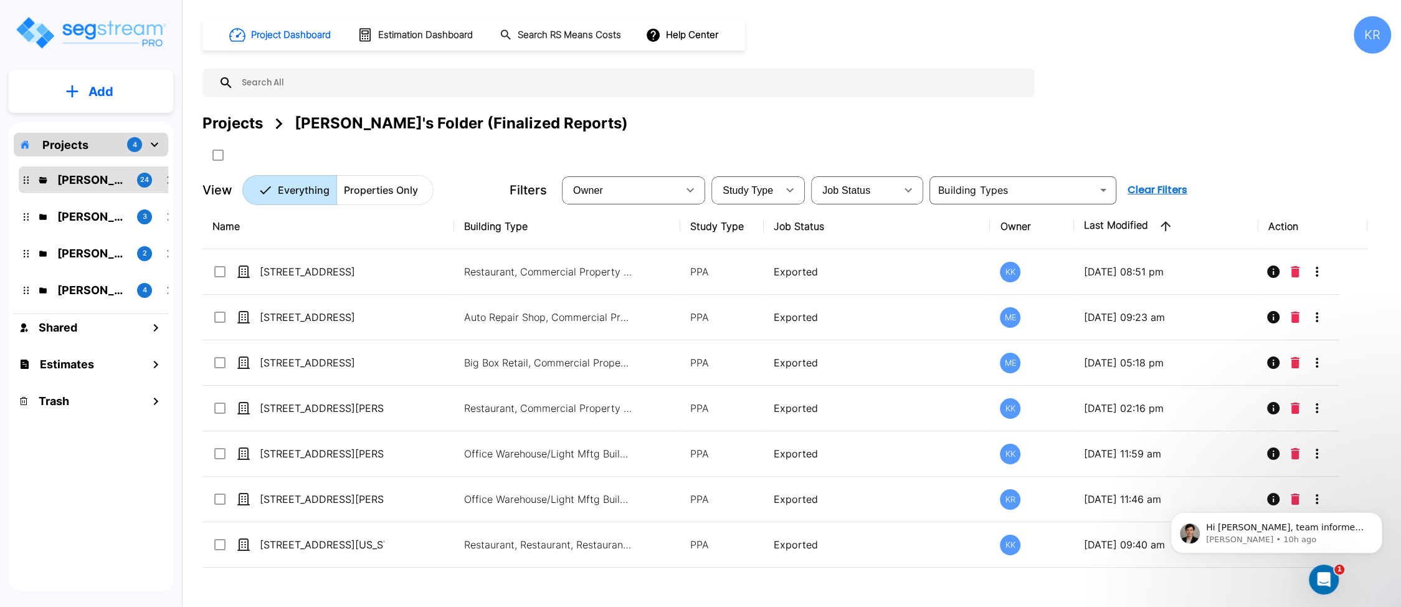
click at [843, 29] on div "KR" at bounding box center [1372, 34] width 37 height 37
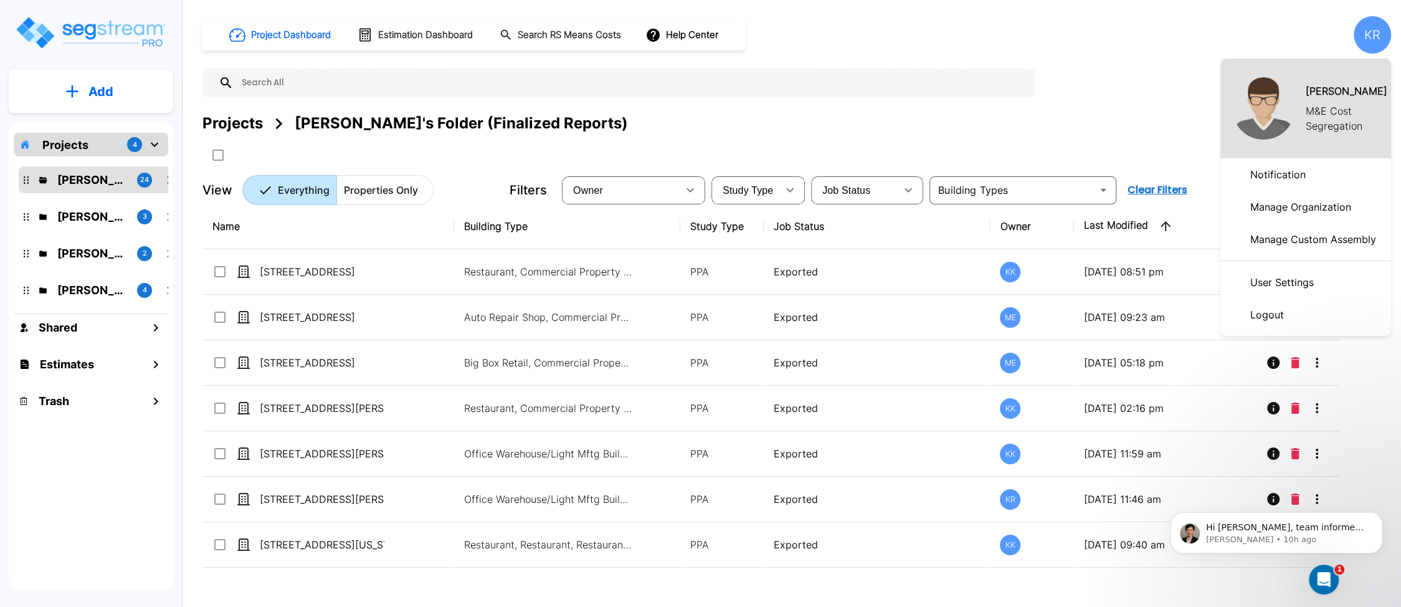
click at [843, 309] on p "Logout" at bounding box center [1268, 314] width 44 height 25
